Goal: Transaction & Acquisition: Purchase product/service

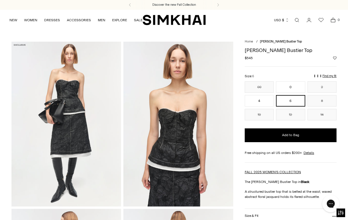
click at [263, 94] on div "00 0 2 4 6 8 10 12 14 ** * * * * * ** ** **" at bounding box center [291, 100] width 92 height 39
click at [263, 100] on button "4" at bounding box center [259, 100] width 29 height 11
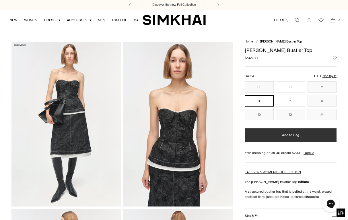
click at [274, 135] on button "Add to Bag" at bounding box center [291, 135] width 92 height 14
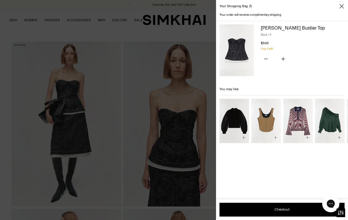
click at [161, 42] on div at bounding box center [174, 110] width 348 height 220
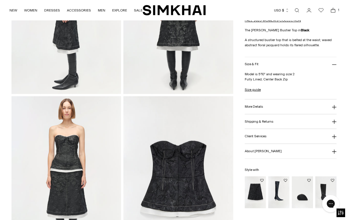
scroll to position [305, 0]
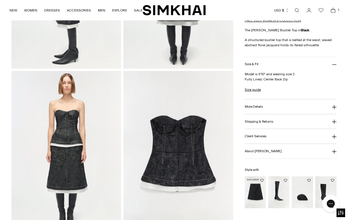
click at [0, 0] on img "Vionna Jacquard Midi Skirt" at bounding box center [0, 0] width 0 height 0
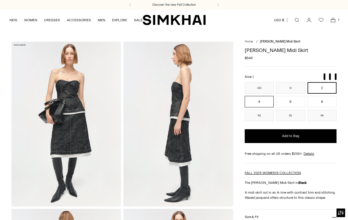
click at [262, 104] on button "4" at bounding box center [259, 101] width 29 height 11
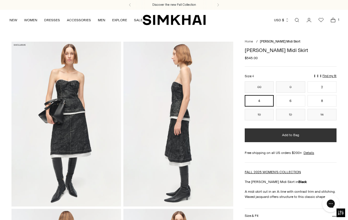
click at [282, 138] on button "Add to Bag" at bounding box center [291, 135] width 92 height 14
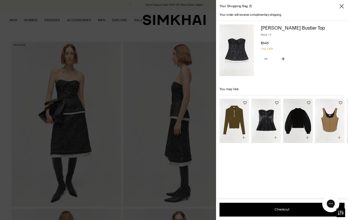
click at [189, 86] on div at bounding box center [174, 110] width 348 height 220
